Goal: Information Seeking & Learning: Find contact information

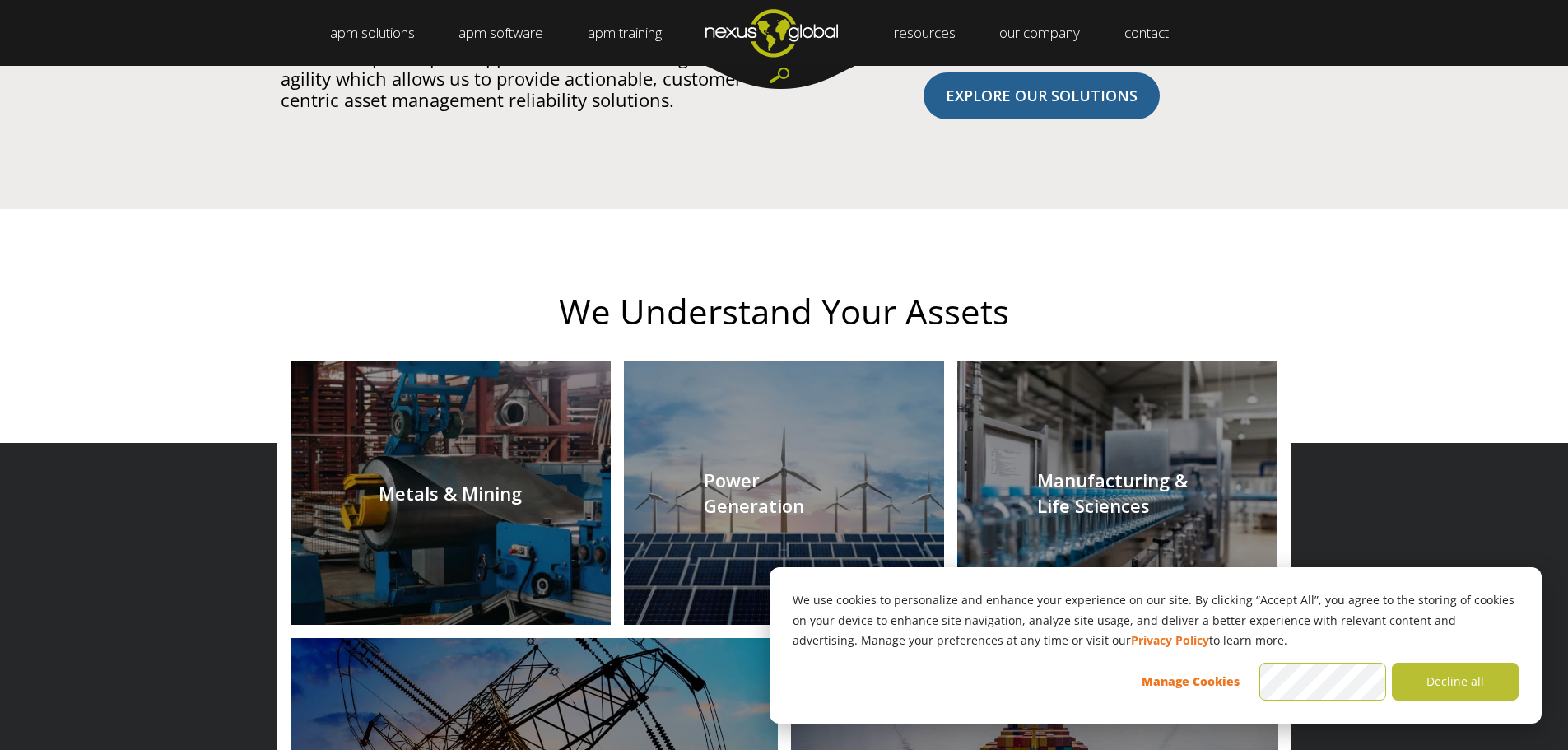
scroll to position [1729, 0]
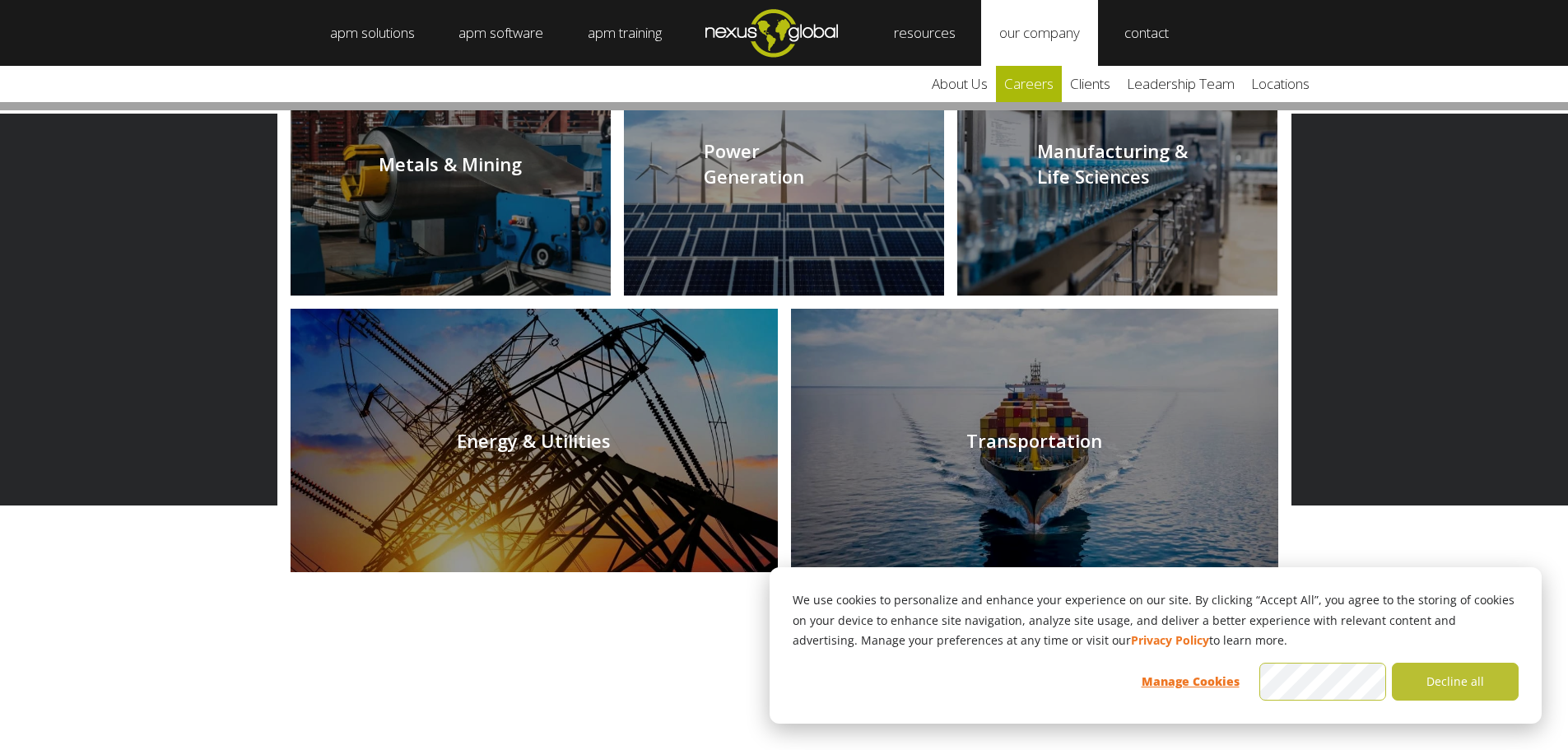
click at [1049, 84] on link "careers" at bounding box center [1028, 84] width 66 height 37
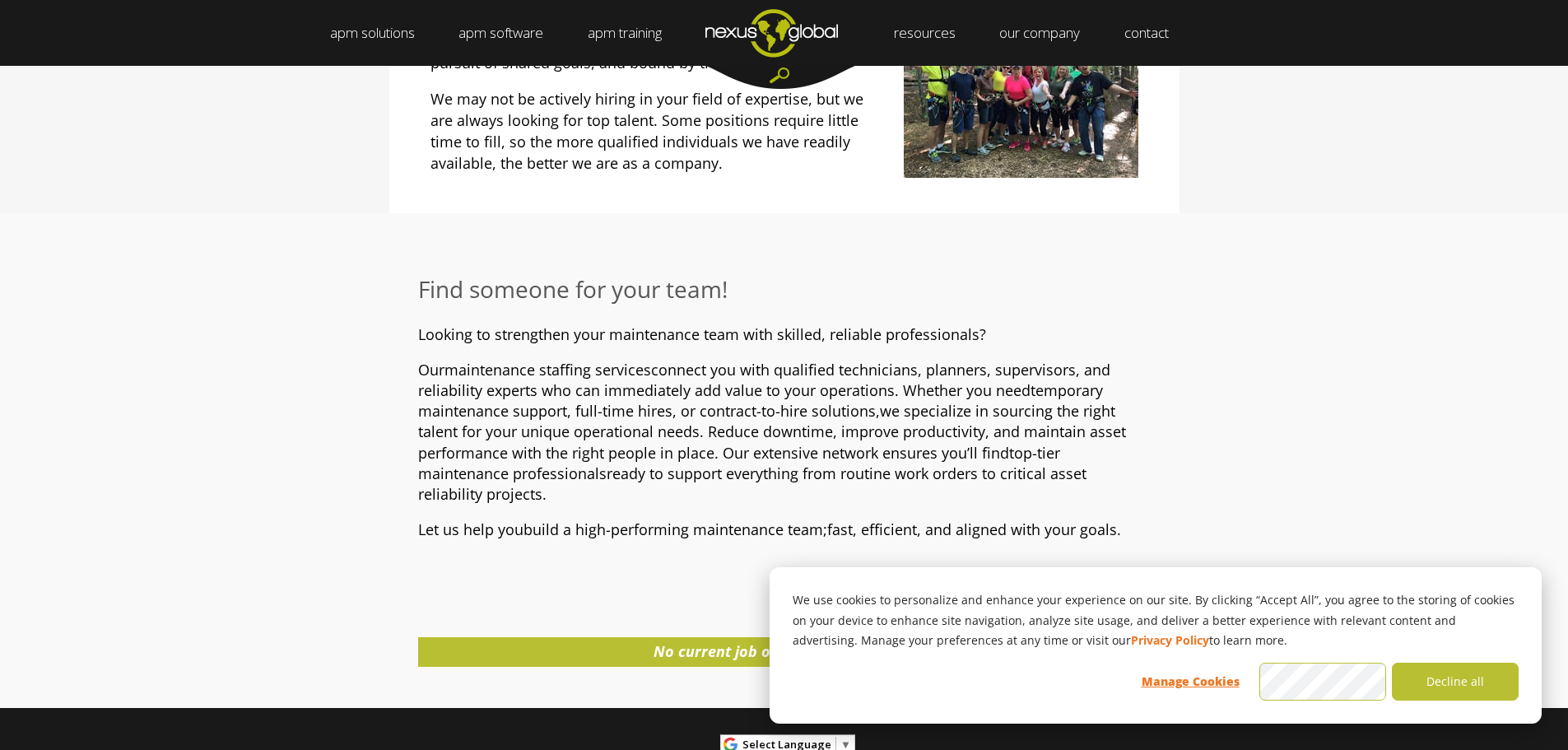
scroll to position [412, 0]
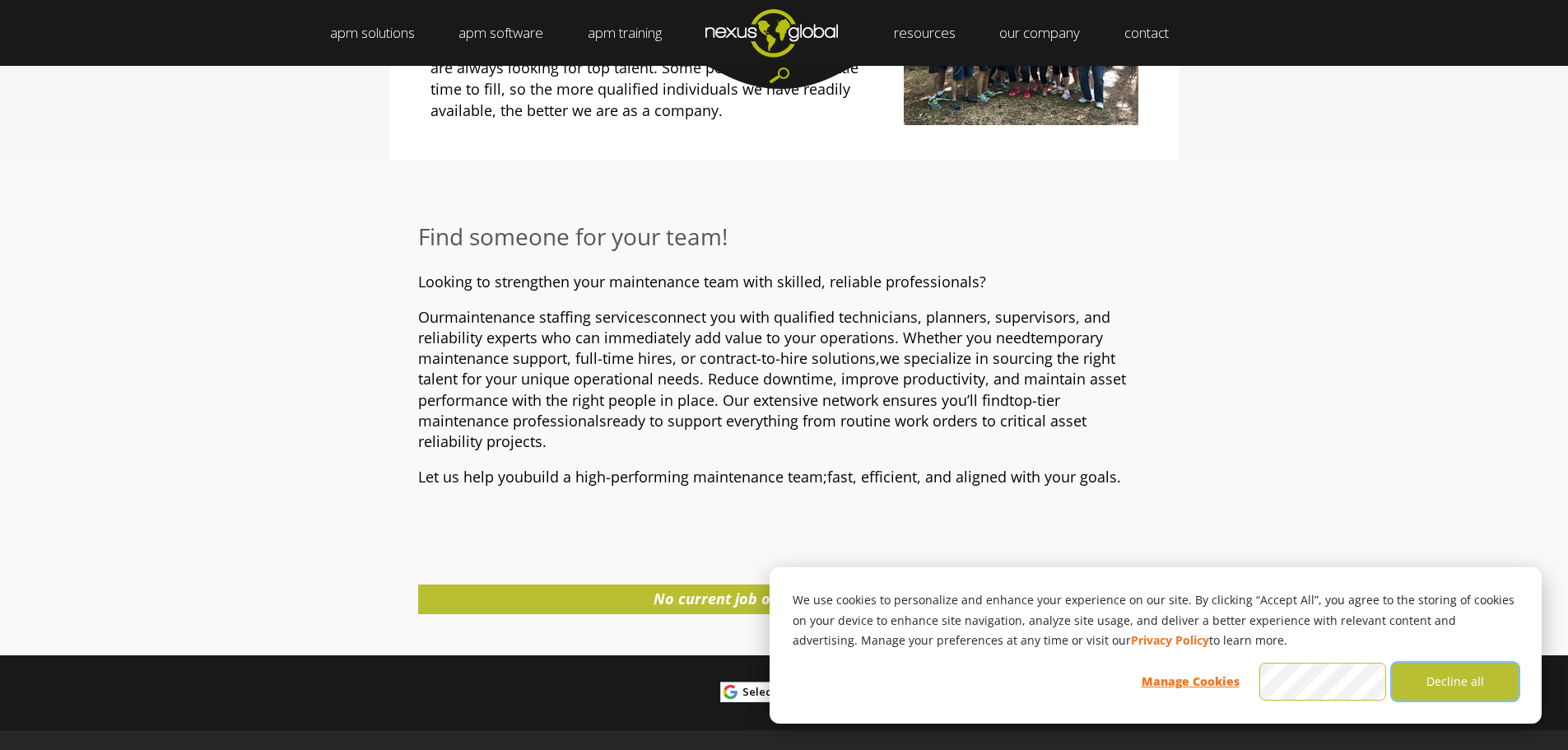
click at [1445, 687] on button "Decline all" at bounding box center [1455, 682] width 127 height 38
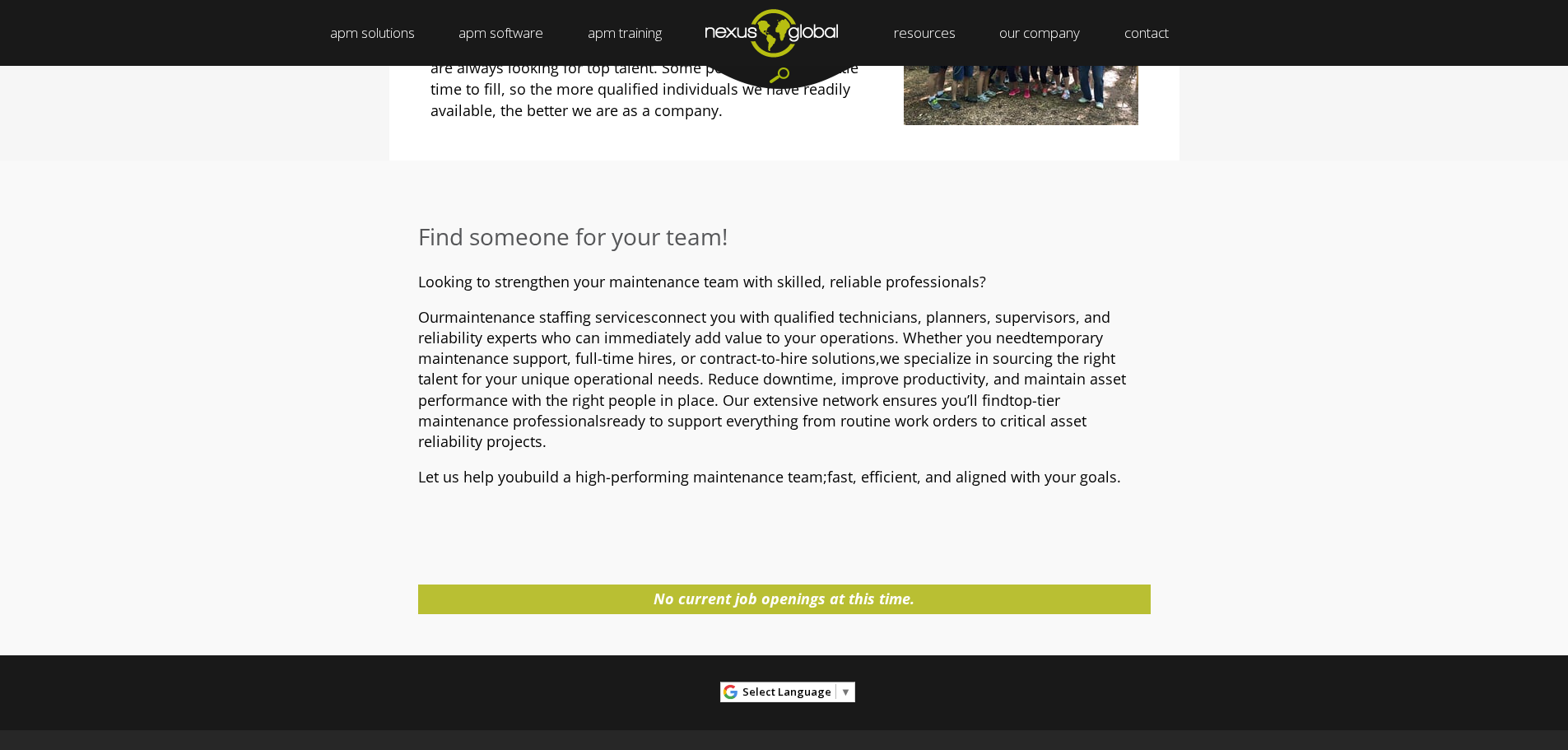
drag, startPoint x: 742, startPoint y: 601, endPoint x: 737, endPoint y: 593, distance: 9.4
click at [742, 602] on span "No current job openings at this time." at bounding box center [784, 598] width 261 height 20
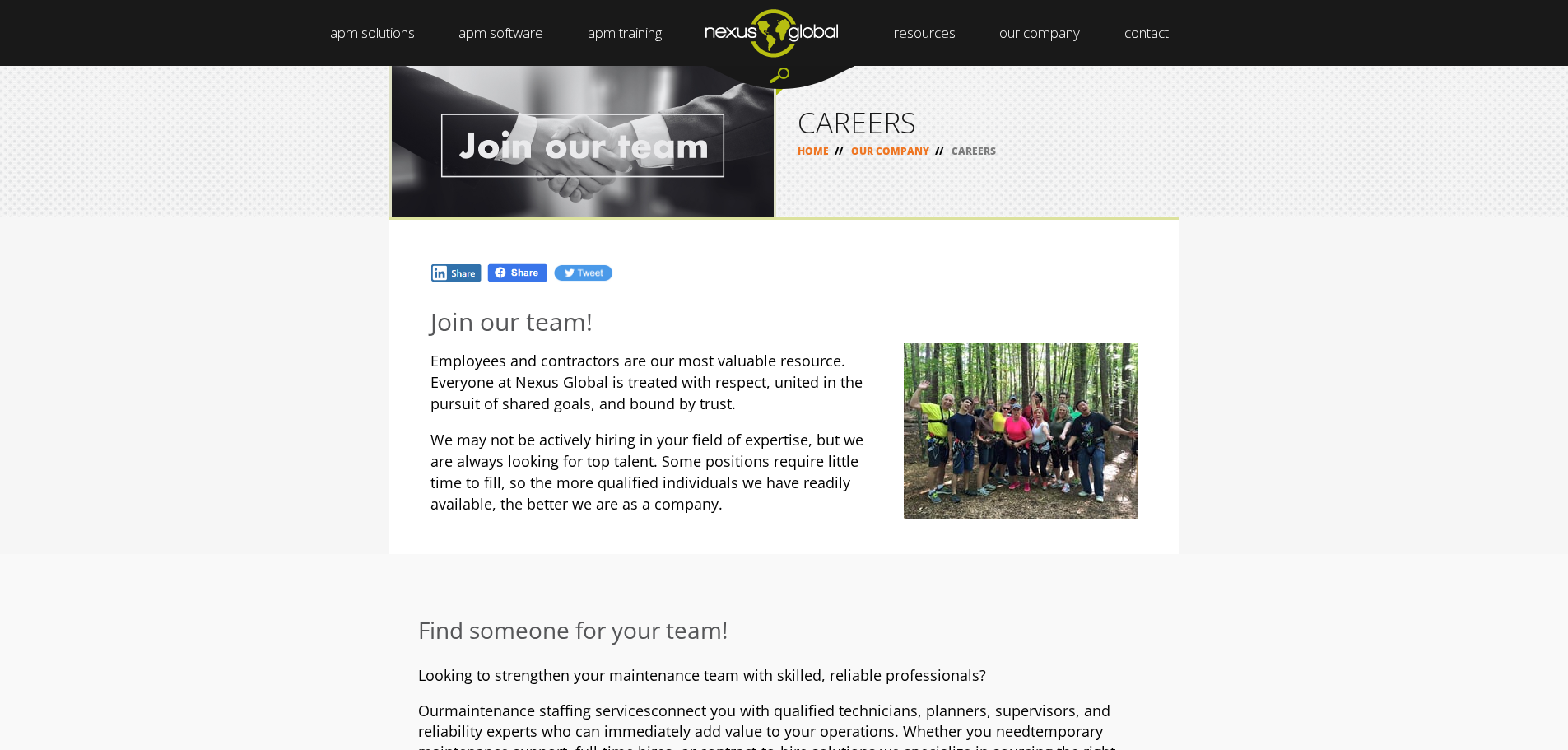
scroll to position [0, 0]
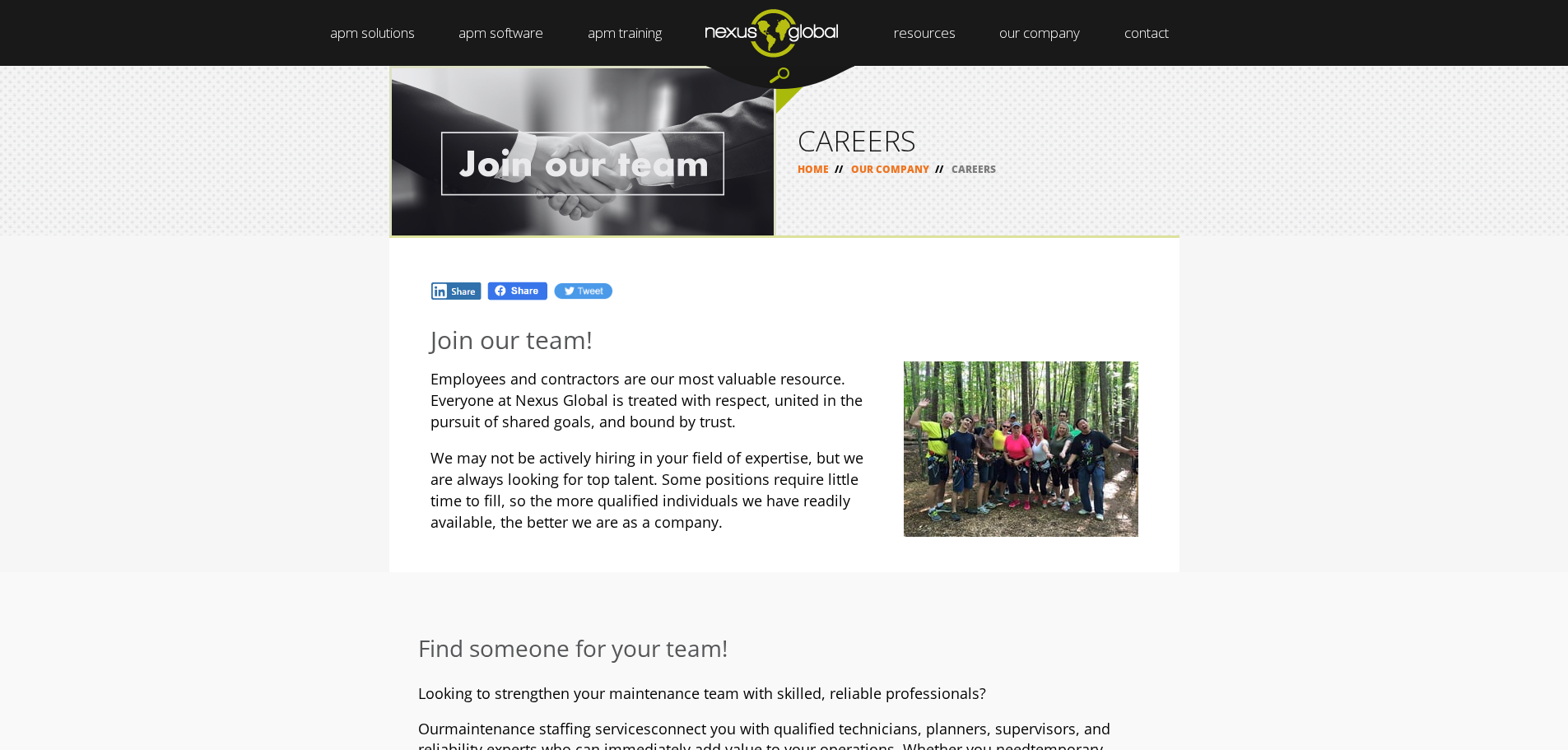
click at [816, 40] on img "Navigation Menu" at bounding box center [771, 32] width 176 height 65
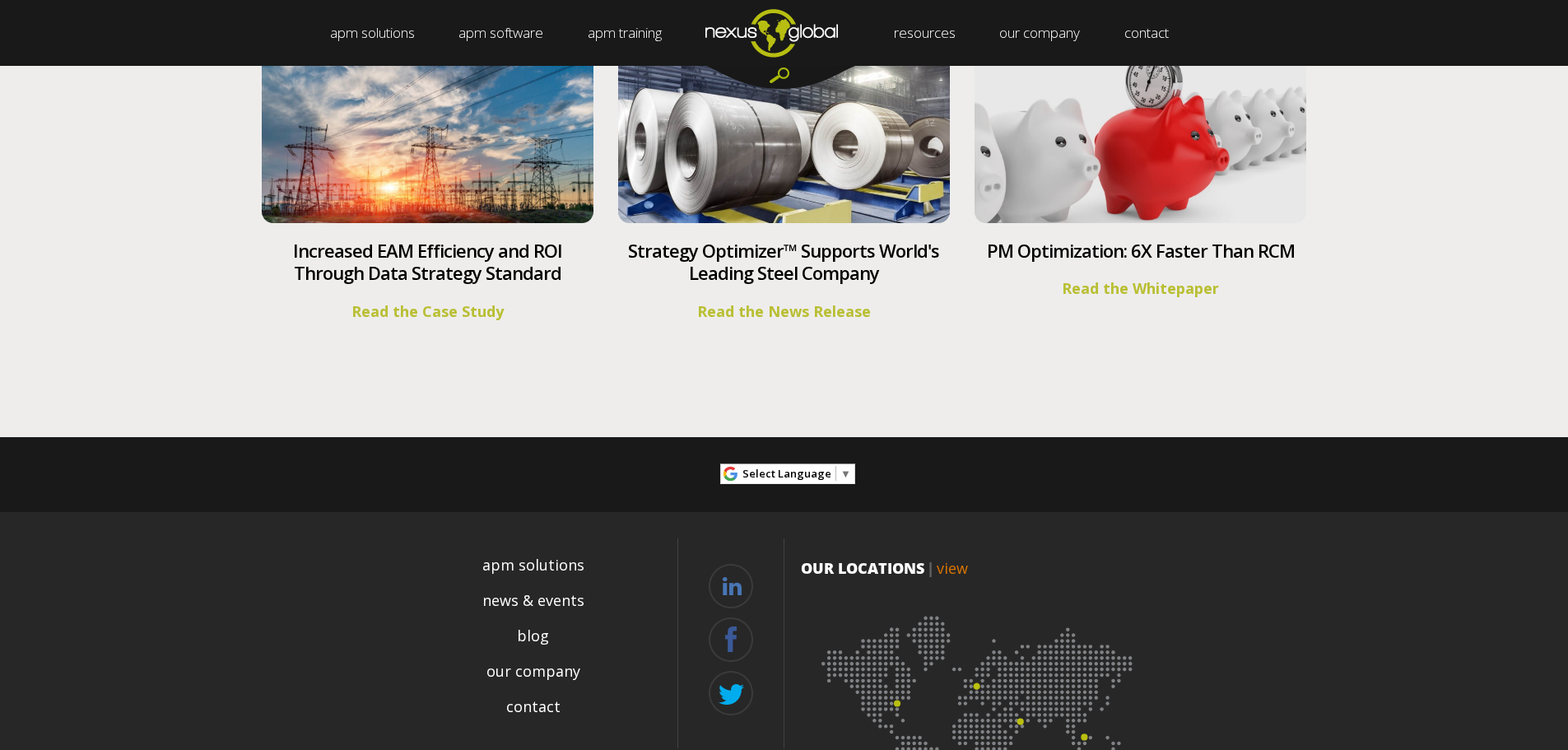
scroll to position [6112, 0]
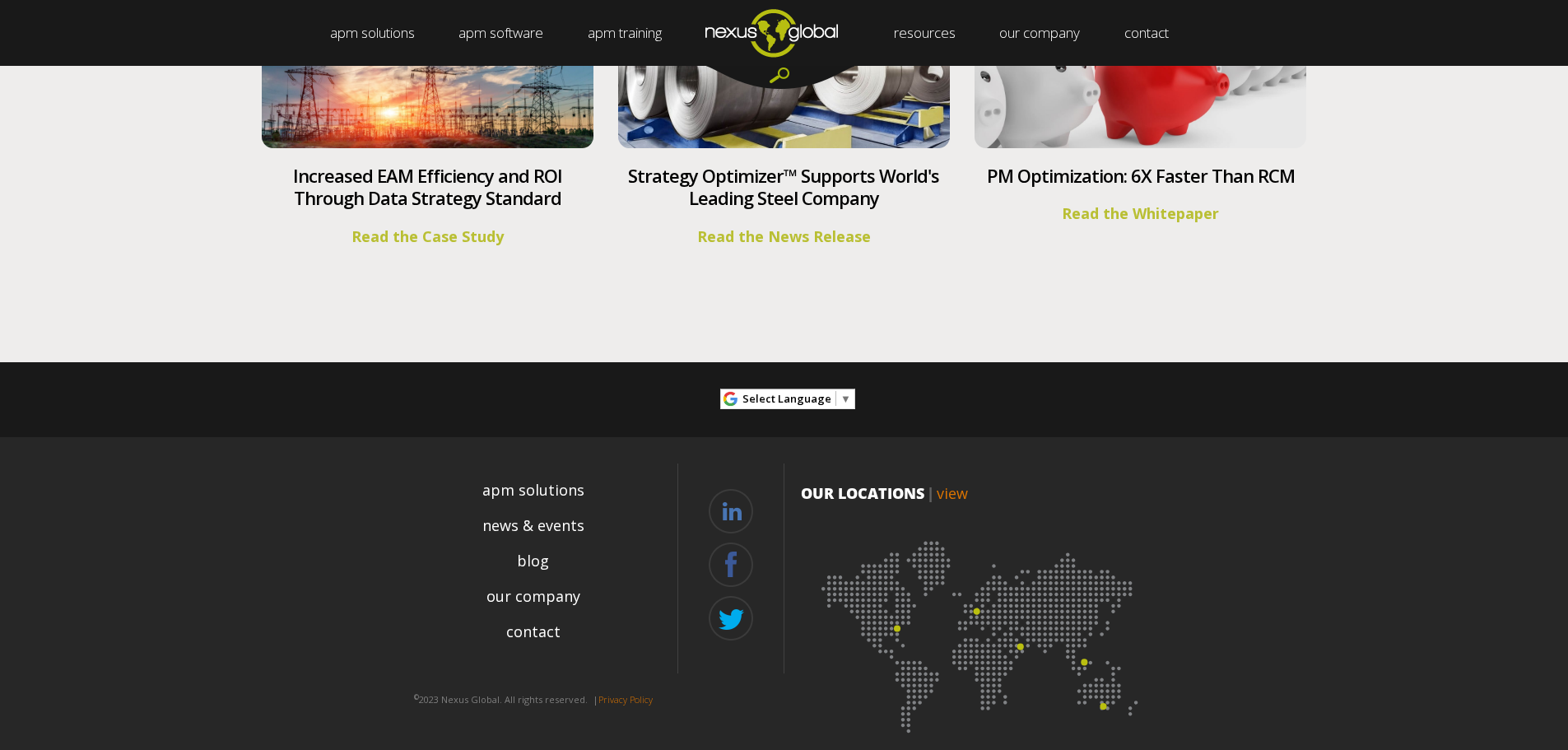
click at [950, 483] on link "view" at bounding box center [951, 493] width 32 height 20
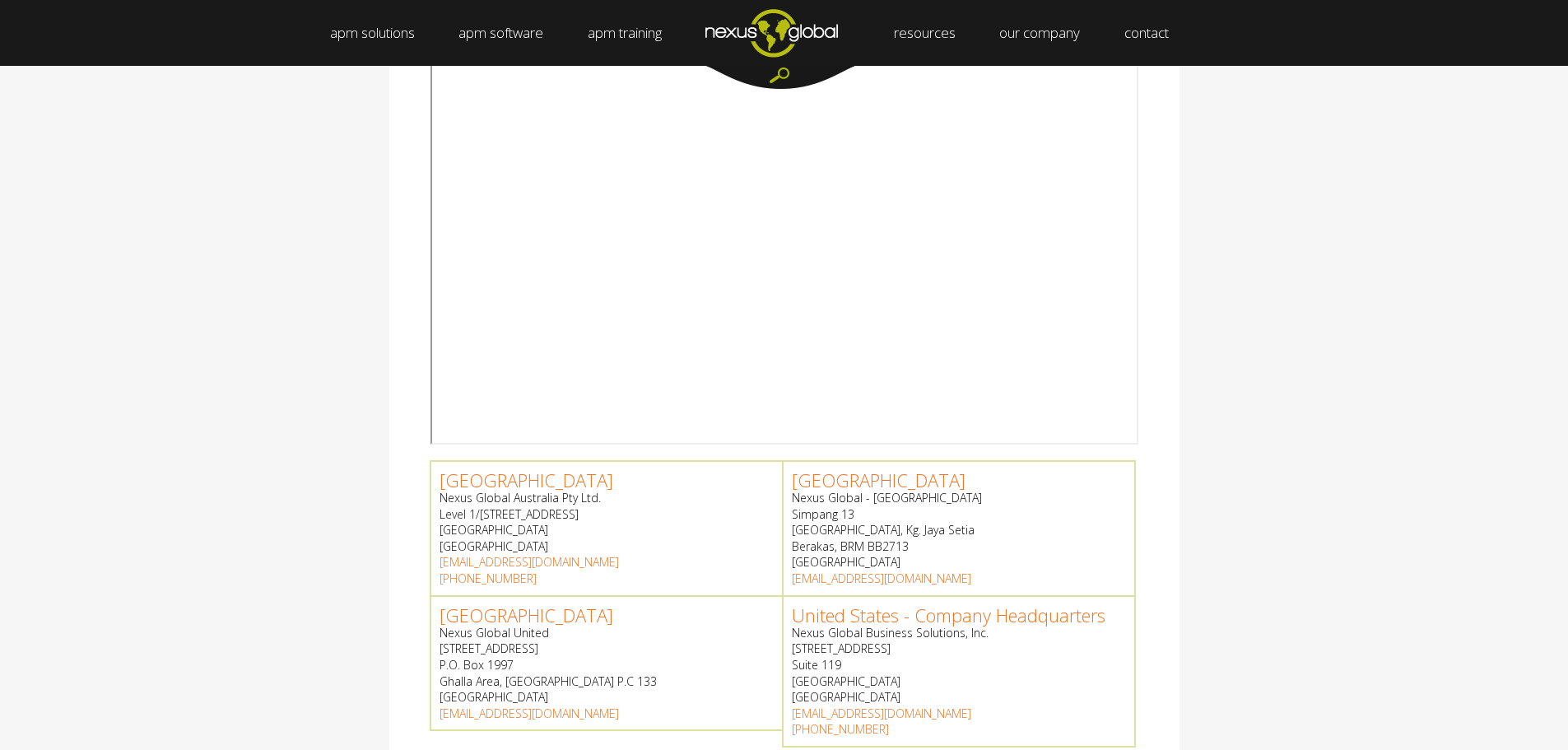
scroll to position [329, 0]
